Goal: Transaction & Acquisition: Purchase product/service

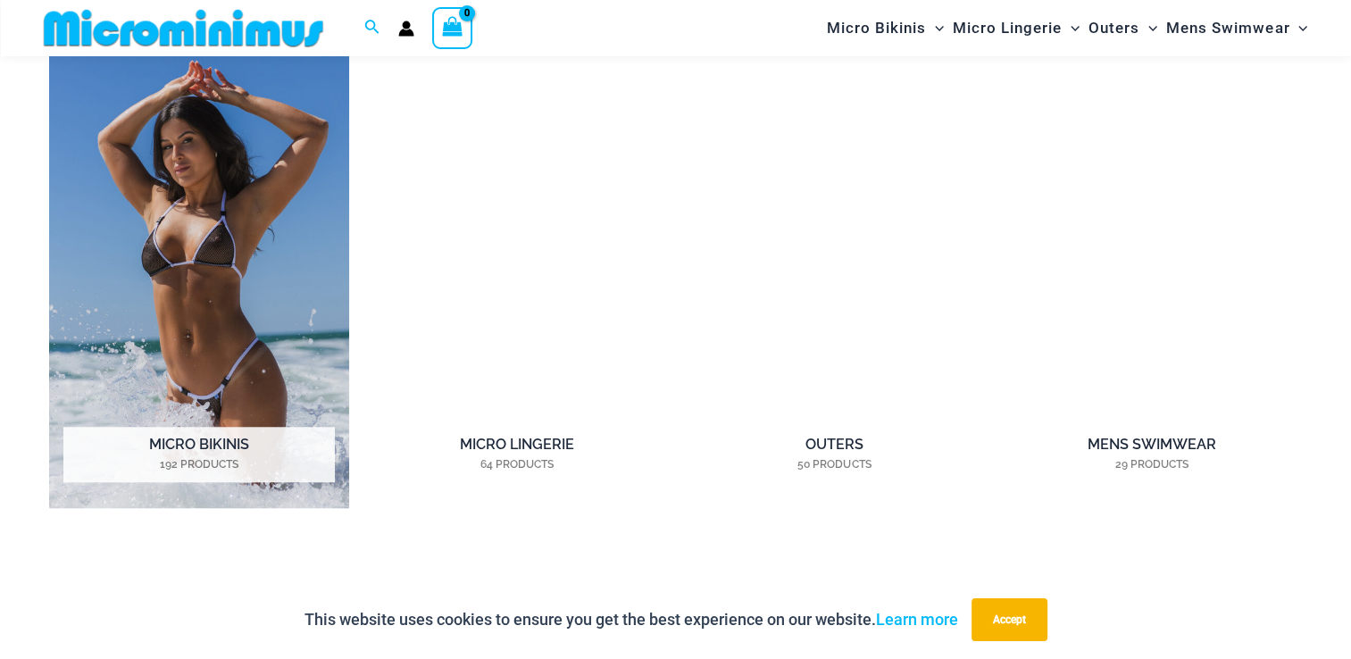
scroll to position [1413, 0]
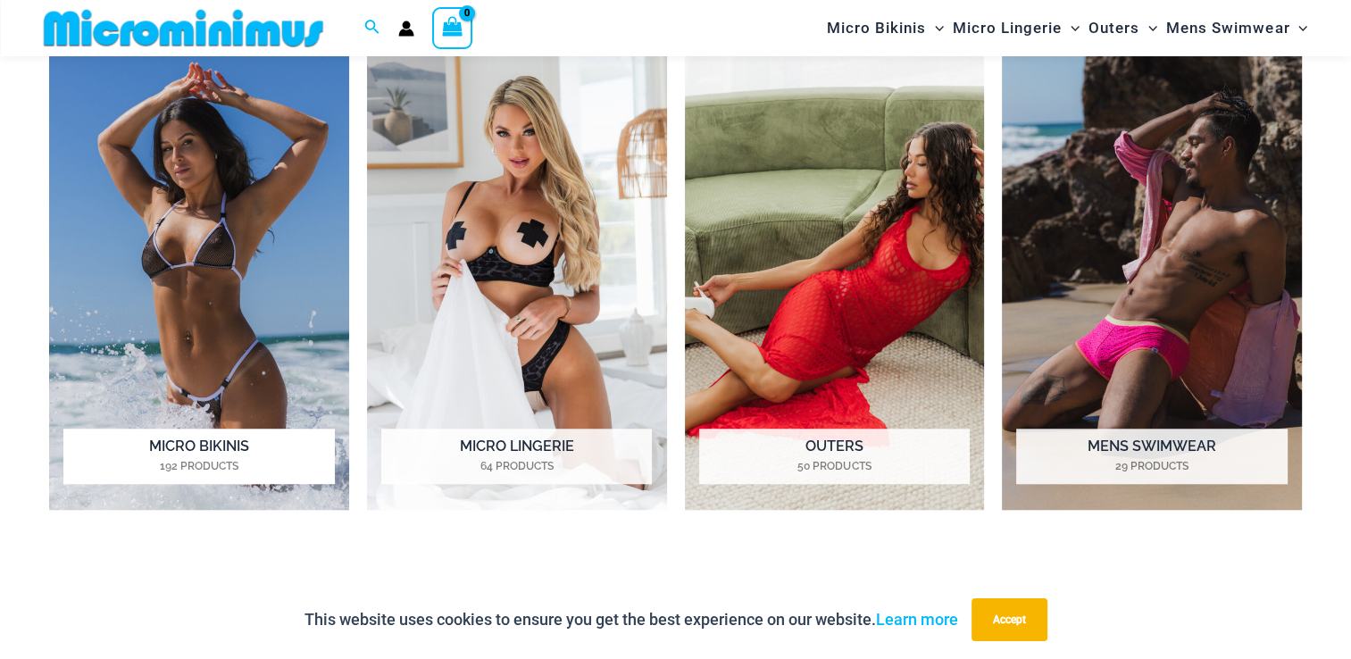
click at [190, 451] on h2 "Micro Bikinis 192 Products" at bounding box center [198, 455] width 270 height 55
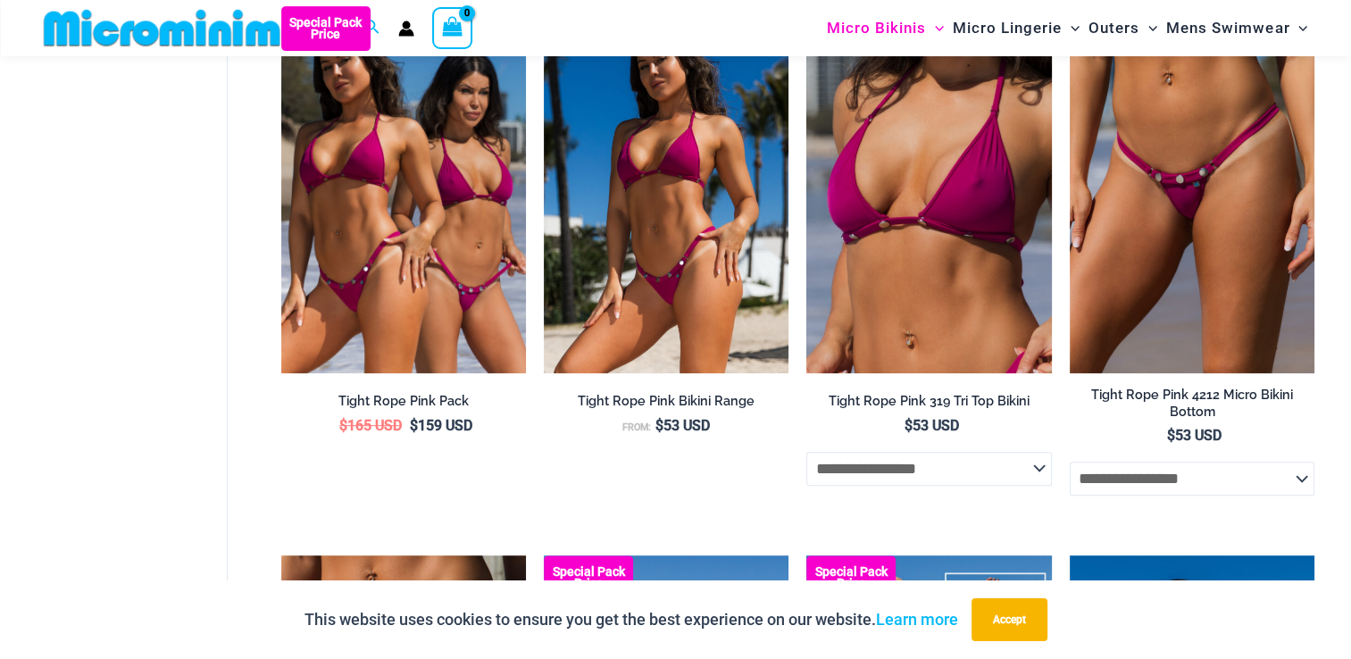
scroll to position [610, 0]
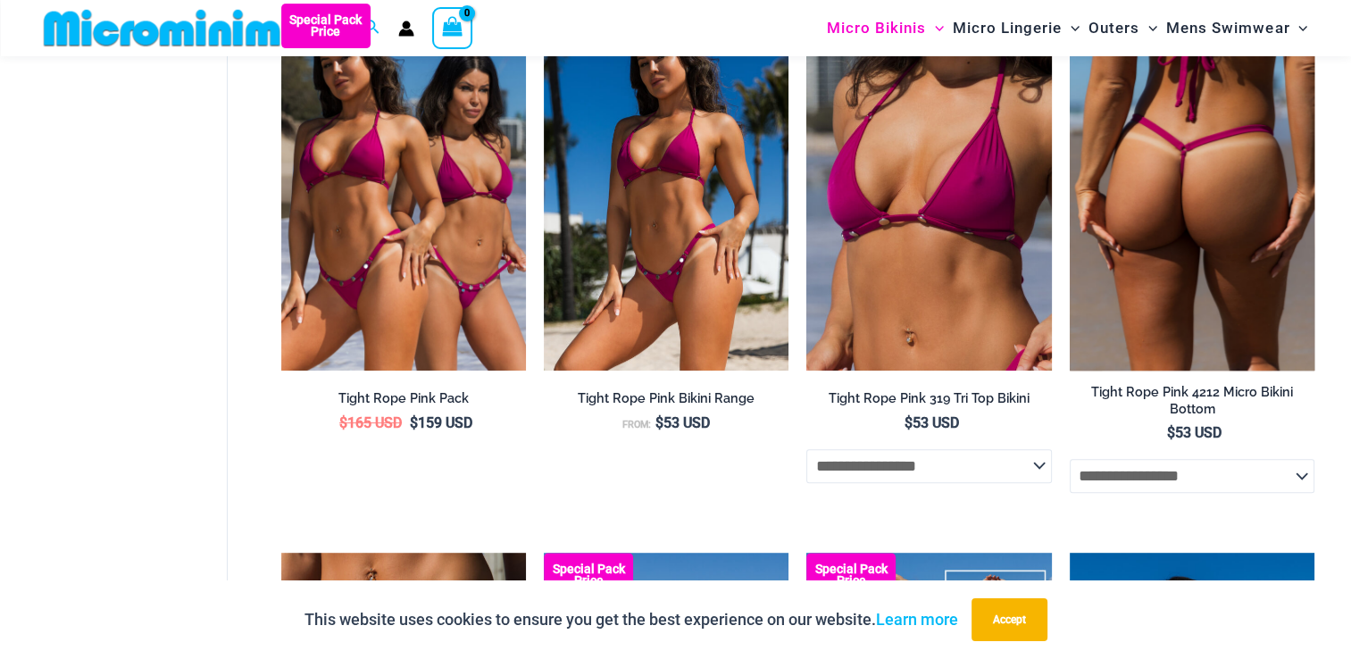
click at [1185, 310] on img at bounding box center [1191, 187] width 245 height 367
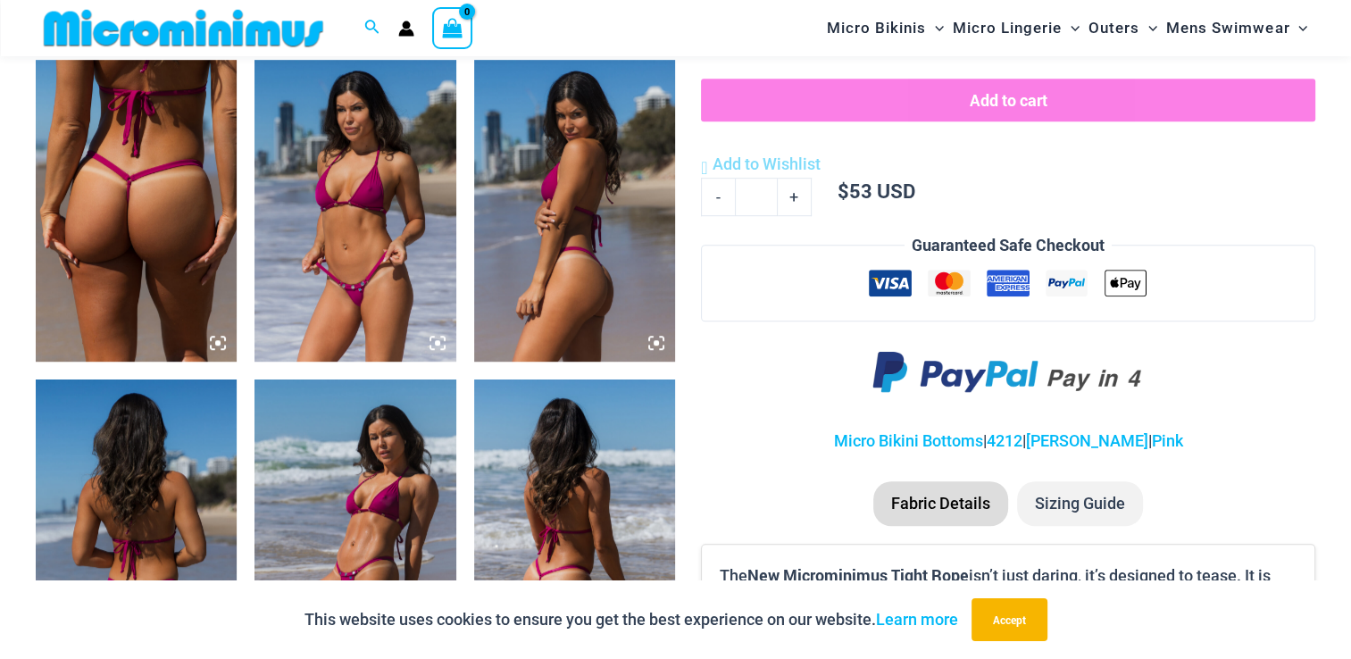
scroll to position [1055, 0]
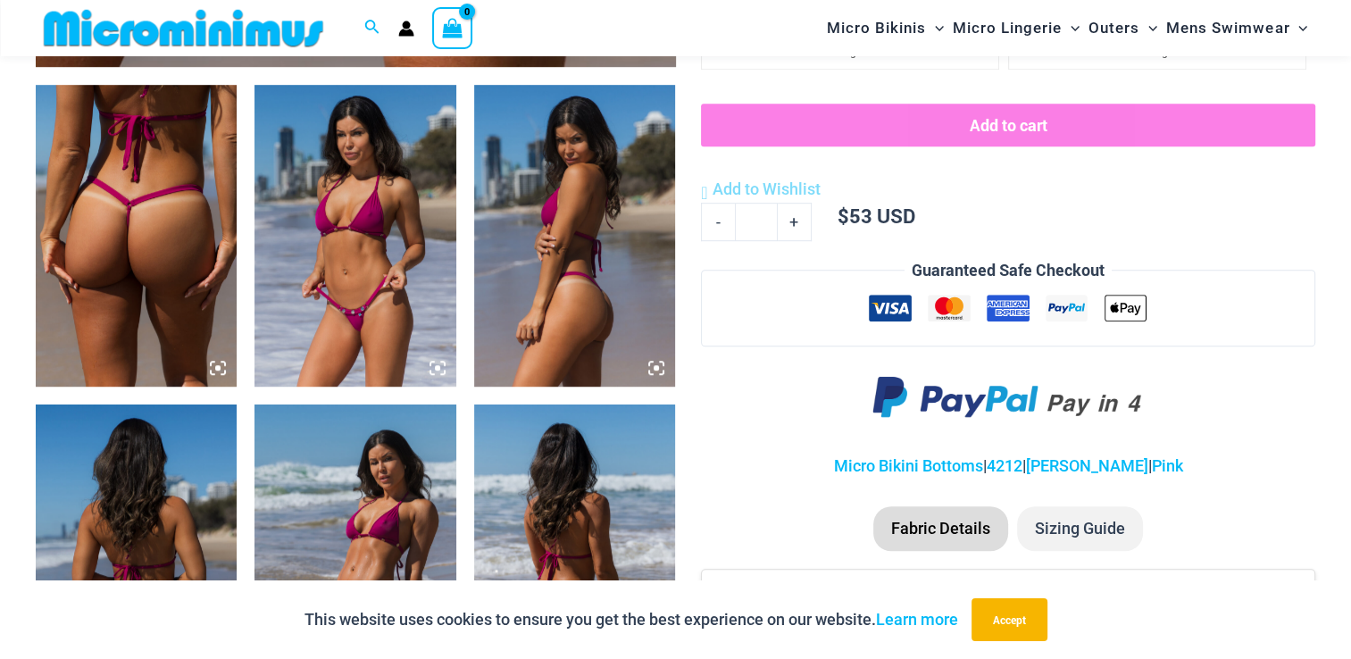
click at [124, 299] on img at bounding box center [136, 236] width 201 height 302
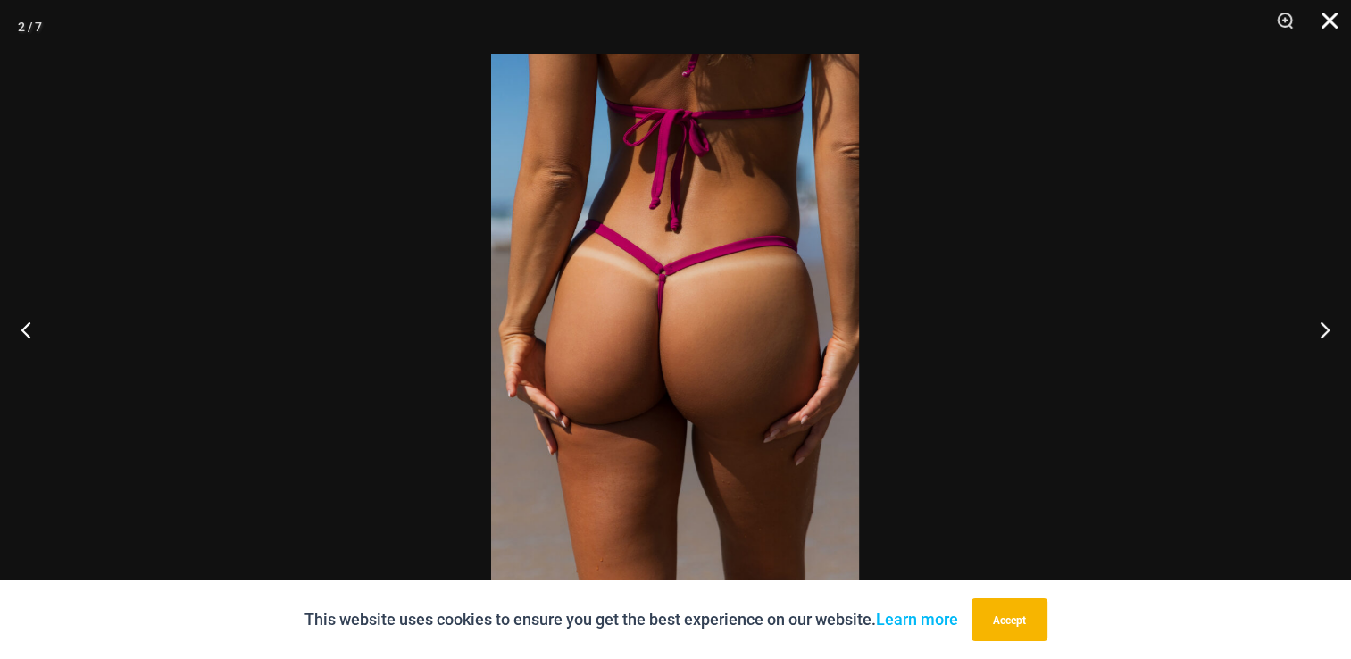
click at [1341, 12] on button "Close" at bounding box center [1323, 27] width 45 height 54
